Goal: Task Accomplishment & Management: Manage account settings

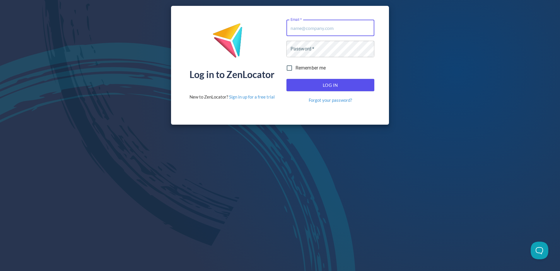
click at [330, 31] on input "Email   *" at bounding box center [330, 28] width 88 height 16
type input "[EMAIL_ADDRESS][DOMAIN_NAME]"
click at [286, 79] on button "Log In" at bounding box center [330, 85] width 88 height 12
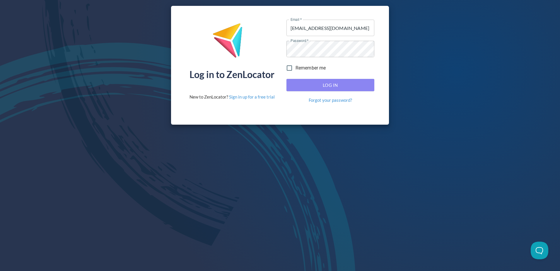
click at [351, 86] on span "Log In" at bounding box center [330, 85] width 75 height 8
click at [326, 88] on span "Log In" at bounding box center [330, 85] width 75 height 8
click at [330, 82] on span "Log In" at bounding box center [330, 85] width 75 height 8
click at [340, 85] on span "Log In" at bounding box center [330, 85] width 75 height 8
click at [326, 103] on link "Forgot your password?" at bounding box center [330, 100] width 43 height 6
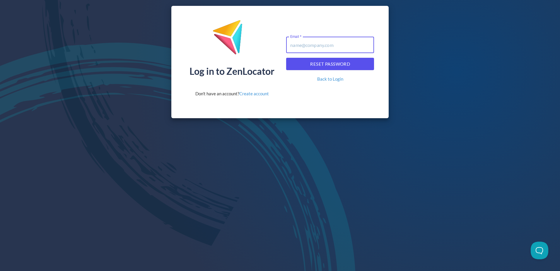
click at [335, 47] on input "Email   *" at bounding box center [330, 45] width 88 height 16
type input "[EMAIL_ADDRESS][DOMAIN_NAME]"
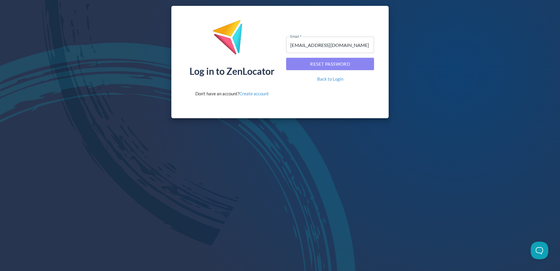
click at [328, 66] on span "Reset Password" at bounding box center [330, 64] width 75 height 8
click at [325, 66] on span "Reset Password" at bounding box center [330, 64] width 75 height 8
